Goal: Communication & Community: Answer question/provide support

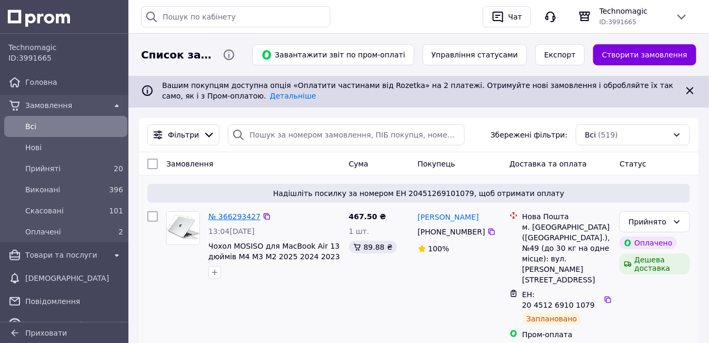
click at [235, 214] on link "№ 366293427" at bounding box center [235, 216] width 52 height 8
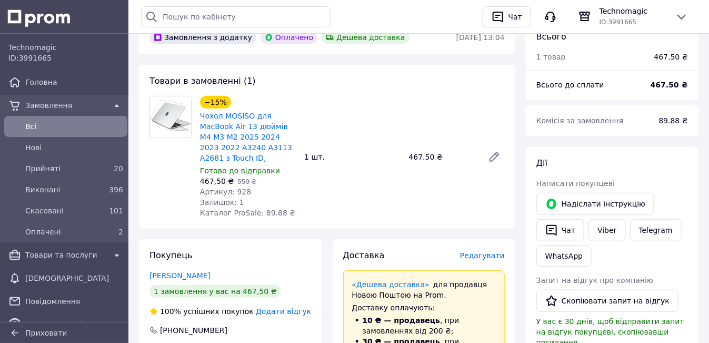
scroll to position [105, 0]
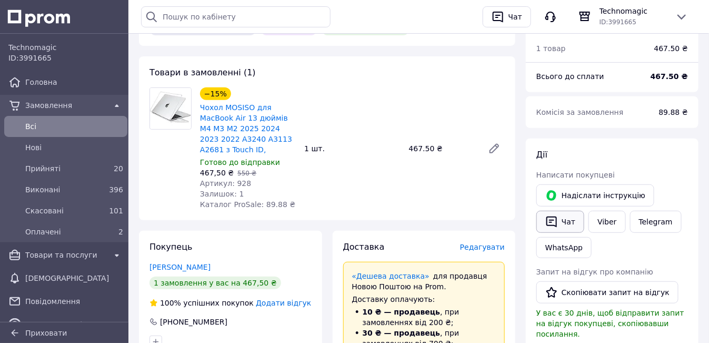
click at [560, 222] on button "Чат" at bounding box center [561, 222] width 48 height 22
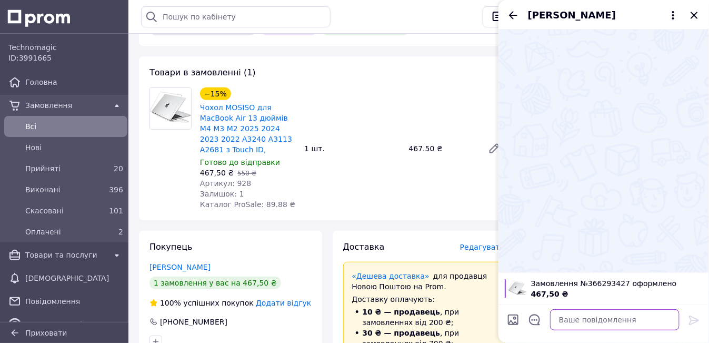
click at [573, 324] on textarea at bounding box center [615, 319] width 130 height 21
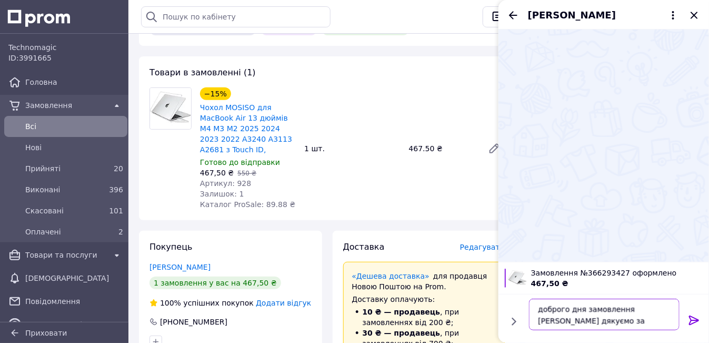
type textarea "доброго дня замовлення [PERSON_NAME] дякуємо за замовлення"
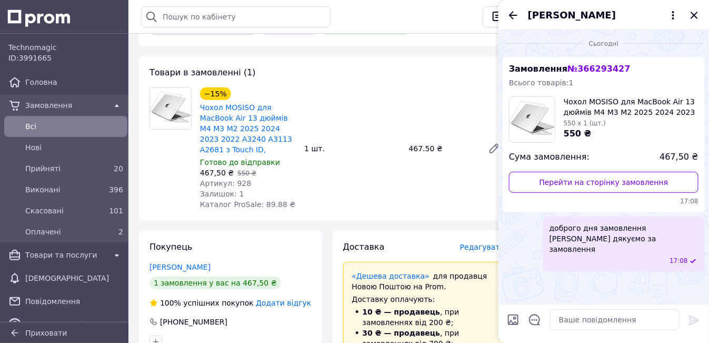
click at [693, 17] on icon "Закрити" at bounding box center [694, 15] width 13 height 13
